Goal: Browse casually

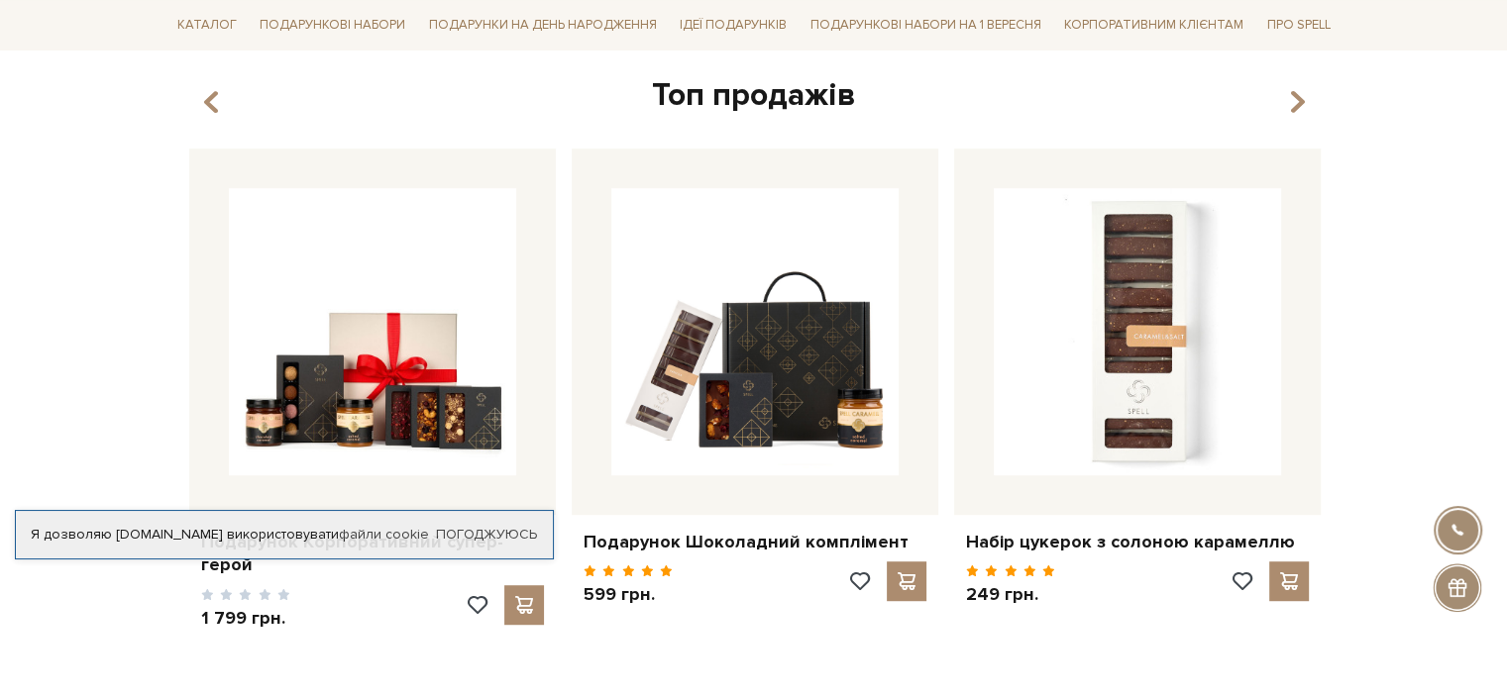
scroll to position [1090, 0]
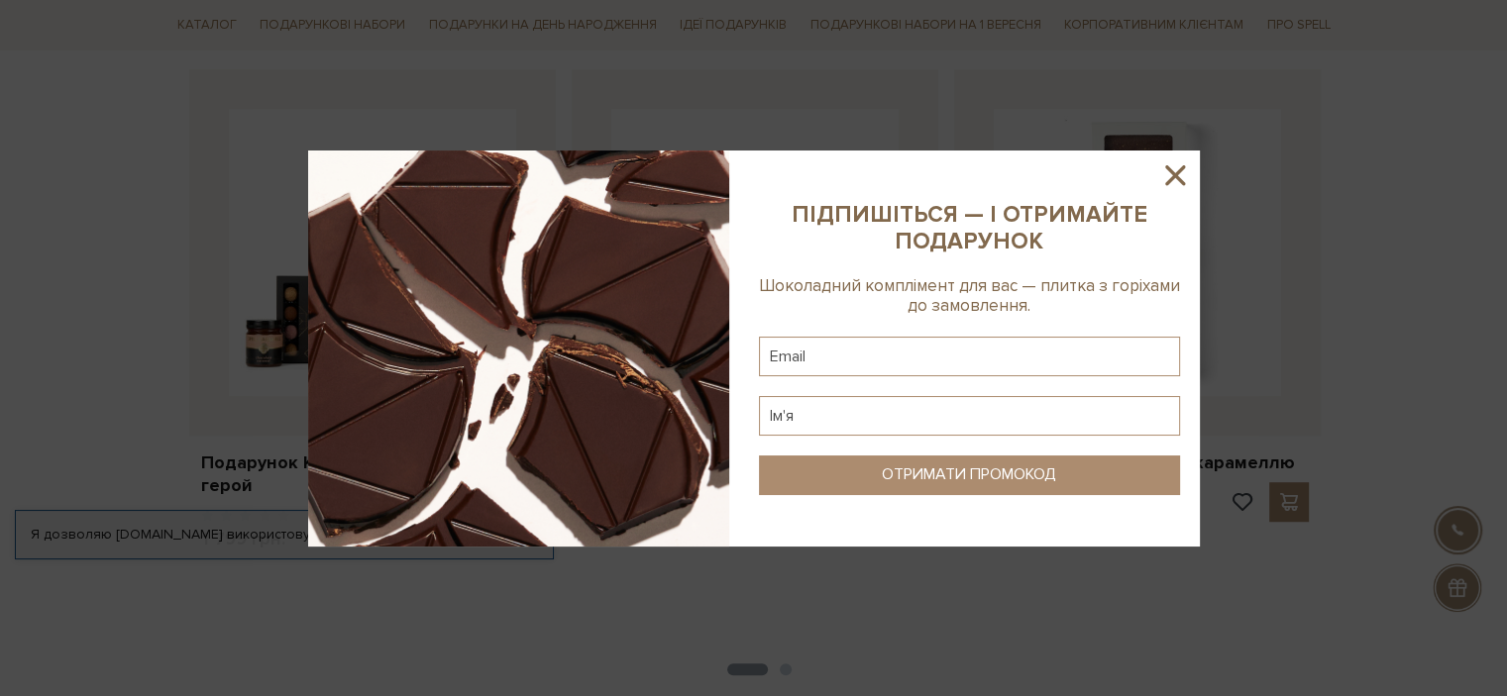
click at [1177, 166] on icon at bounding box center [1175, 175] width 34 height 34
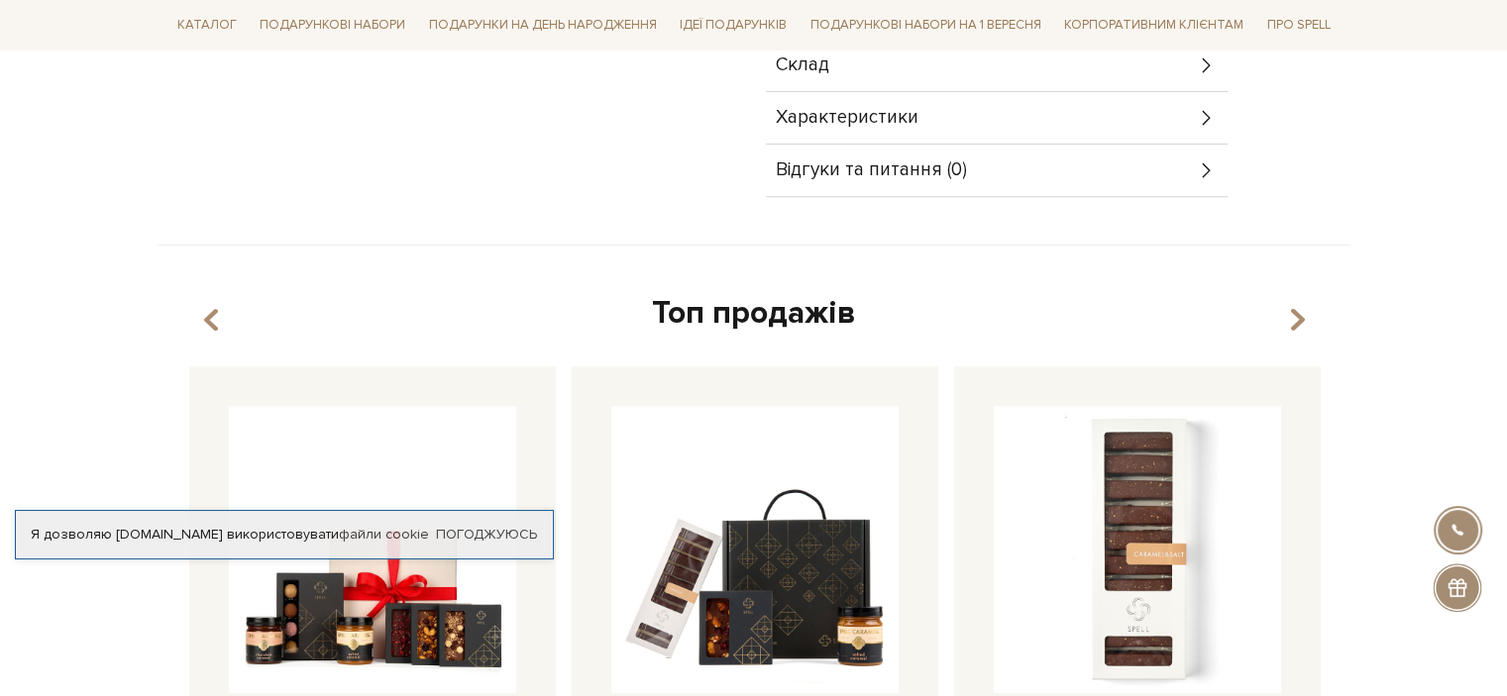
scroll to position [396, 0]
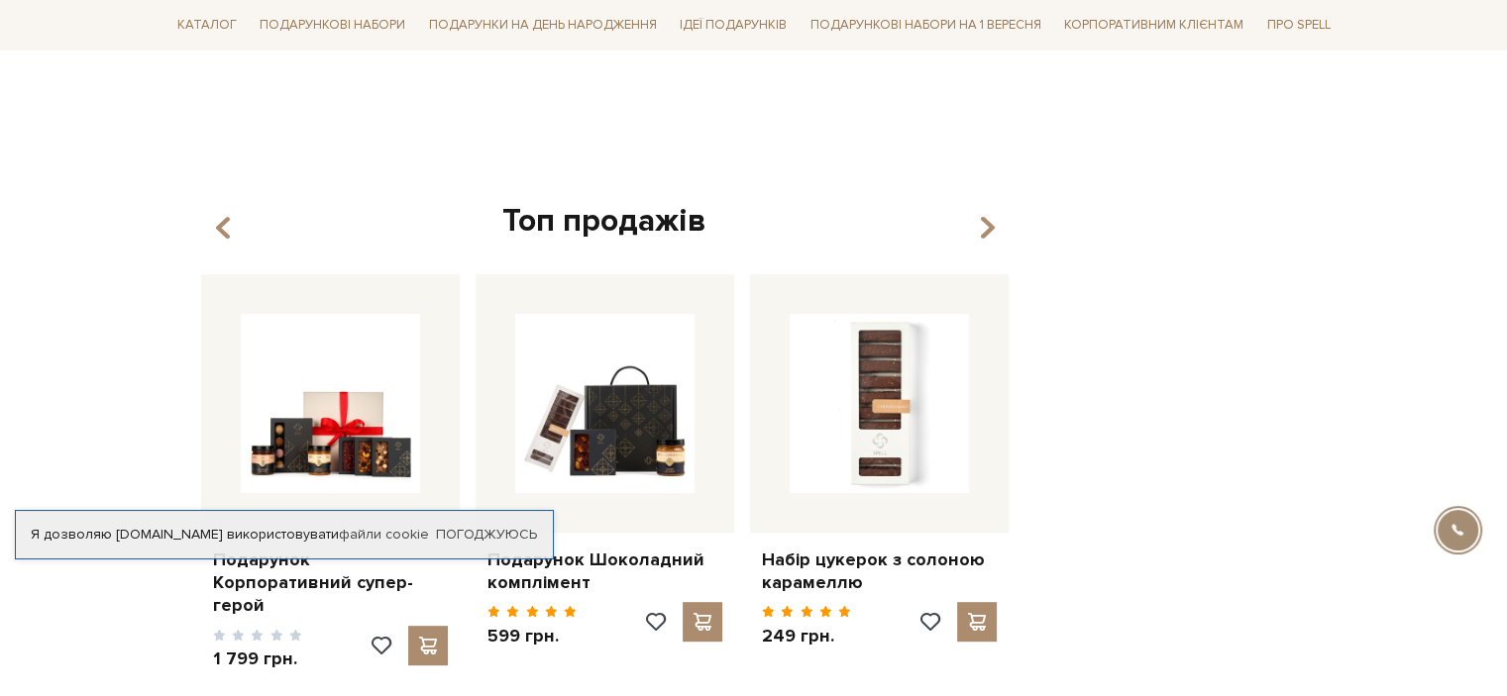
scroll to position [792, 0]
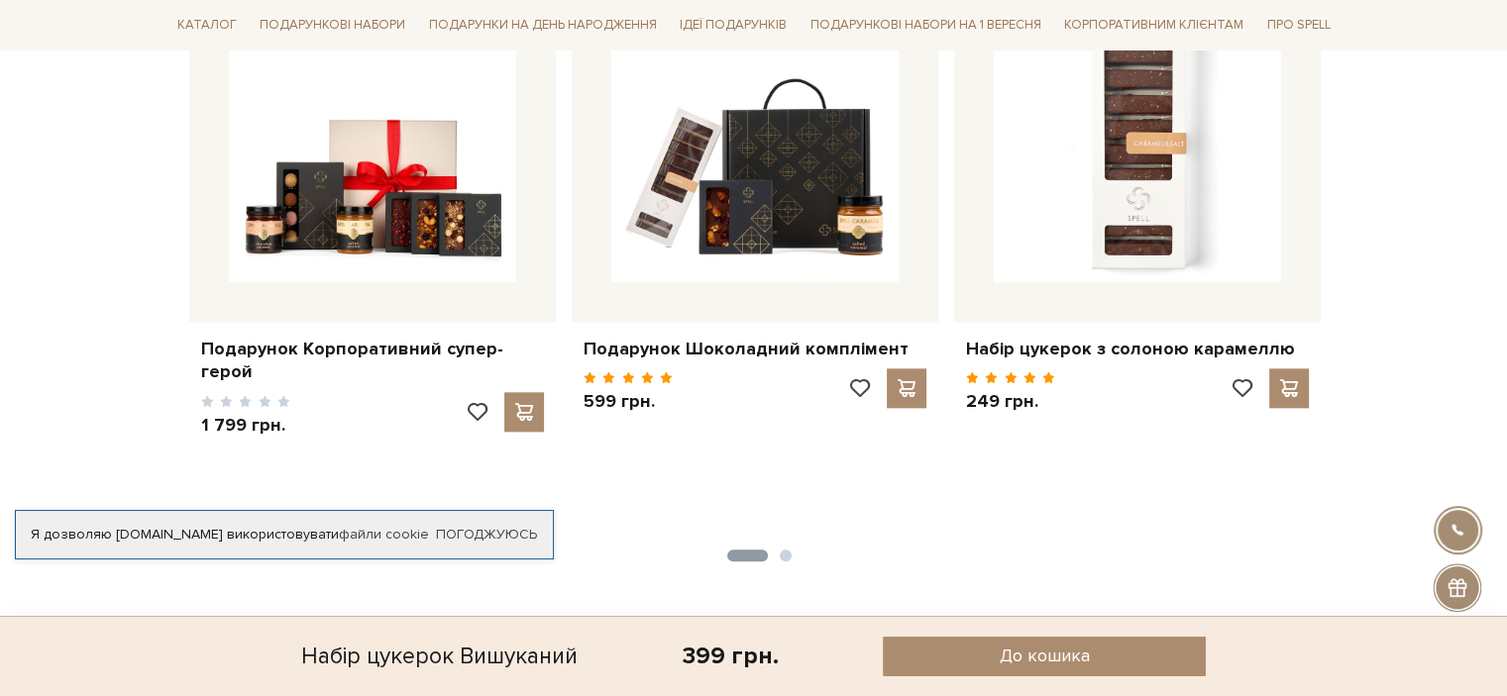
scroll to position [2179, 0]
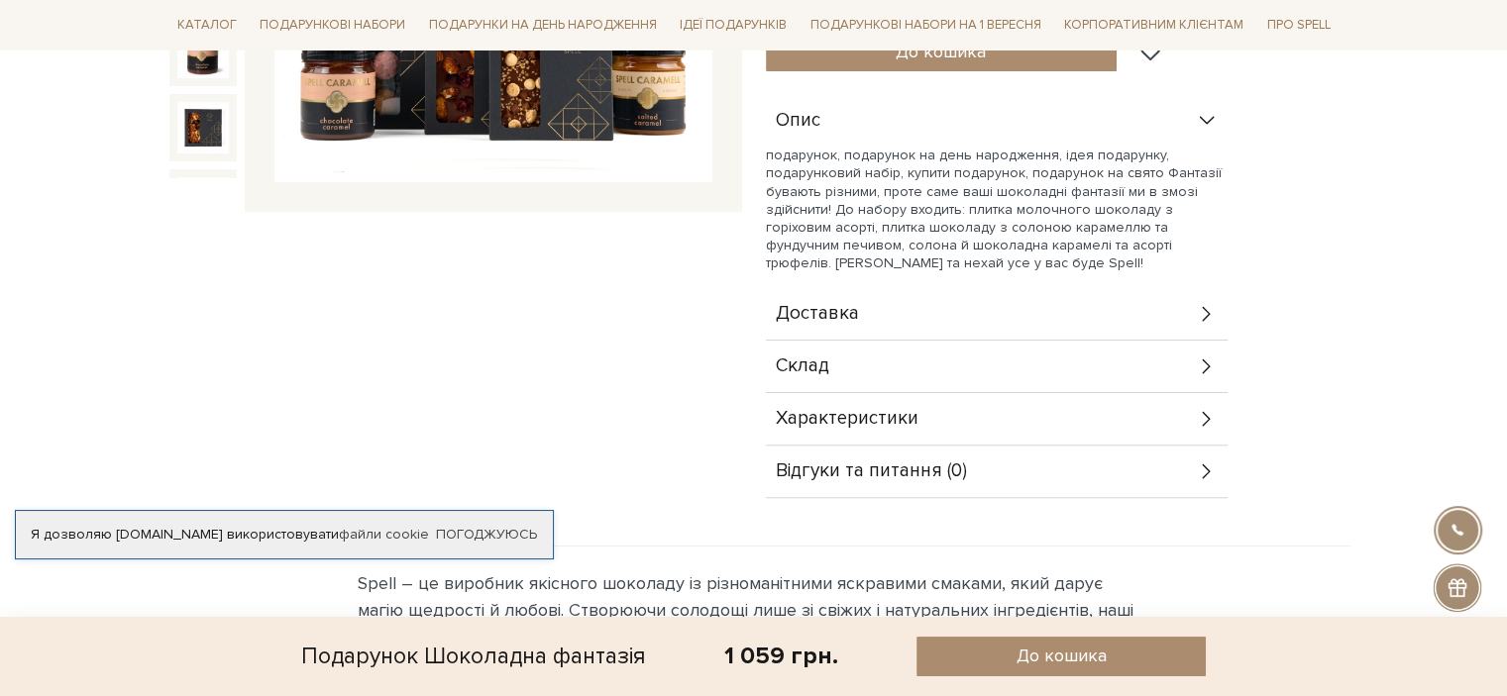
scroll to position [693, 0]
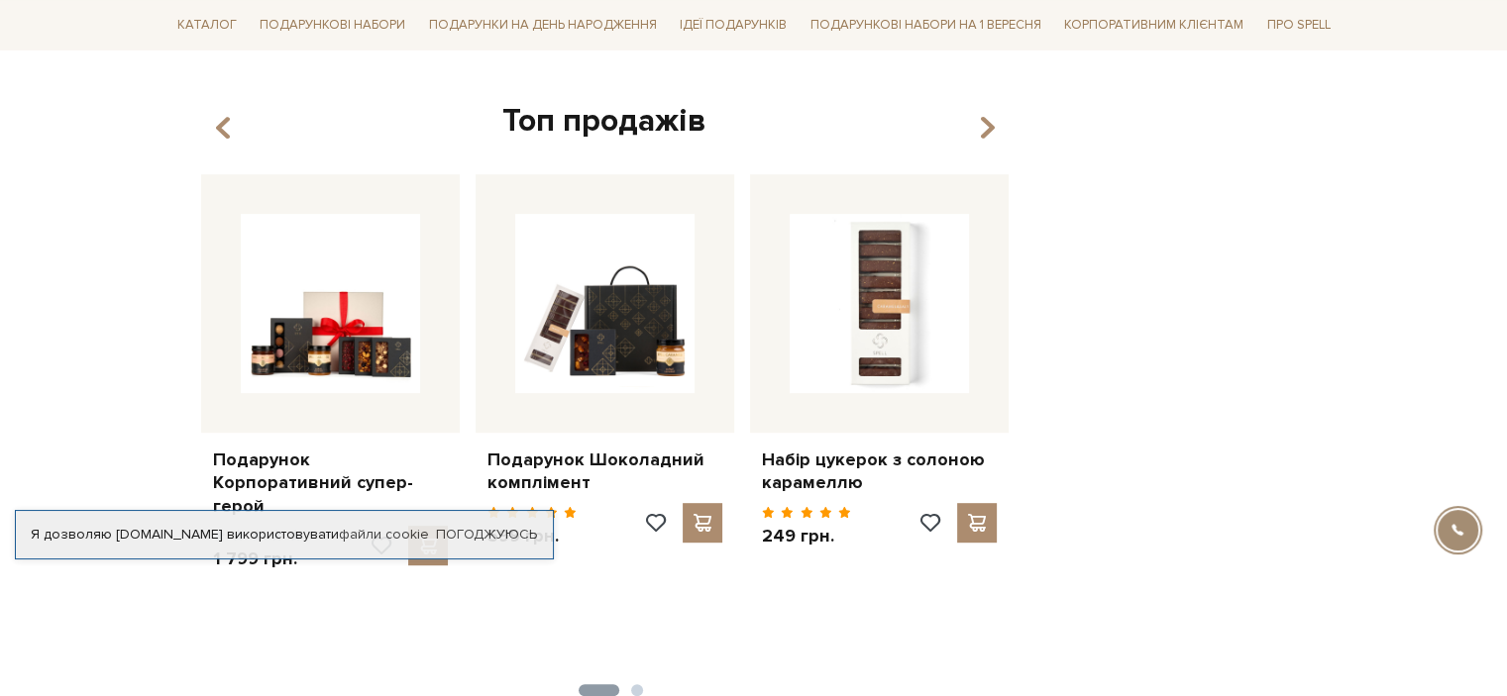
scroll to position [892, 0]
